Goal: Transaction & Acquisition: Subscribe to service/newsletter

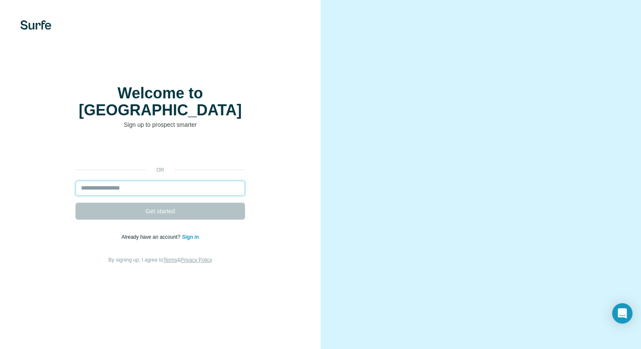
click at [178, 180] on input "email" at bounding box center [159, 187] width 169 height 15
click at [166, 180] on input "email" at bounding box center [159, 187] width 169 height 15
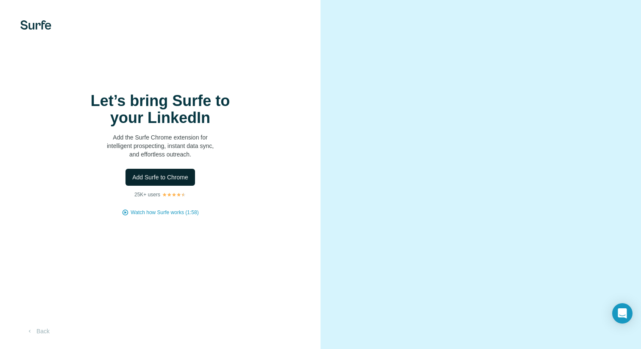
click at [177, 176] on span "Add Surfe to Chrome" at bounding box center [160, 177] width 56 height 8
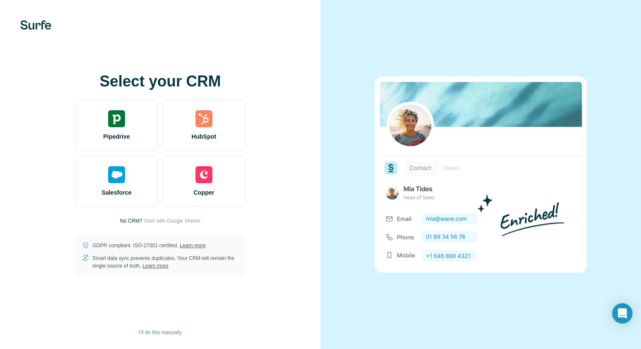
click at [175, 78] on h1 "Select your CRM" at bounding box center [159, 81] width 169 height 17
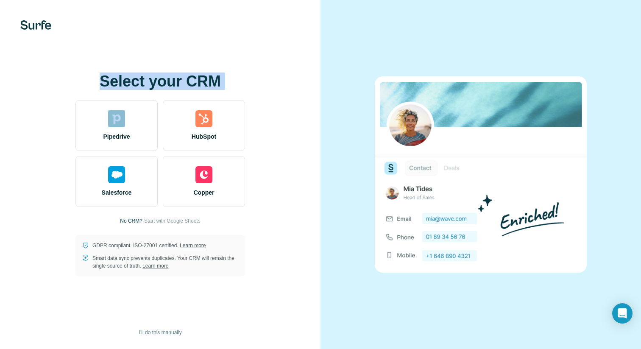
click at [175, 78] on h1 "Select your CRM" at bounding box center [159, 81] width 169 height 17
click at [138, 78] on h1 "Select your CRM" at bounding box center [159, 81] width 169 height 17
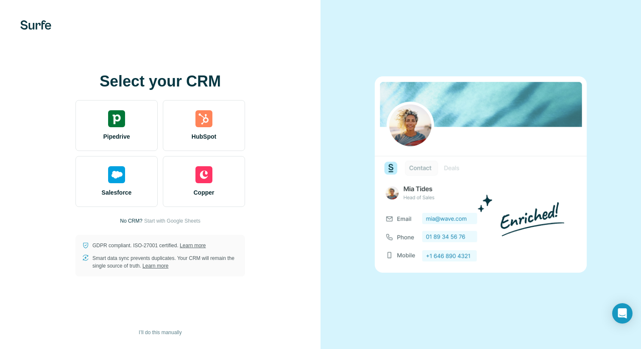
click at [138, 78] on h1 "Select your CRM" at bounding box center [159, 81] width 169 height 17
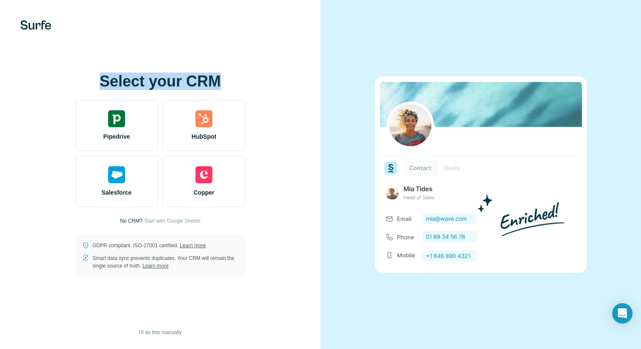
drag, startPoint x: 236, startPoint y: 79, endPoint x: 84, endPoint y: 80, distance: 151.2
click at [84, 80] on h1 "Select your CRM" at bounding box center [159, 81] width 169 height 17
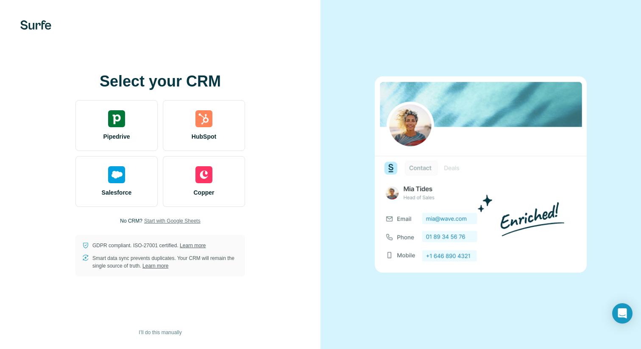
click at [181, 219] on span "Start with Google Sheets" at bounding box center [172, 221] width 56 height 8
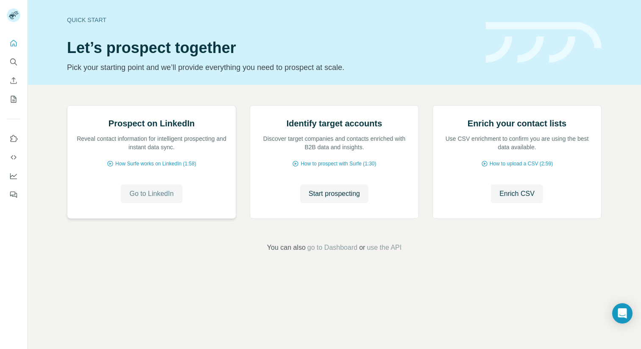
click at [159, 199] on span "Go to LinkedIn" at bounding box center [151, 194] width 44 height 10
